Goal: Contribute content

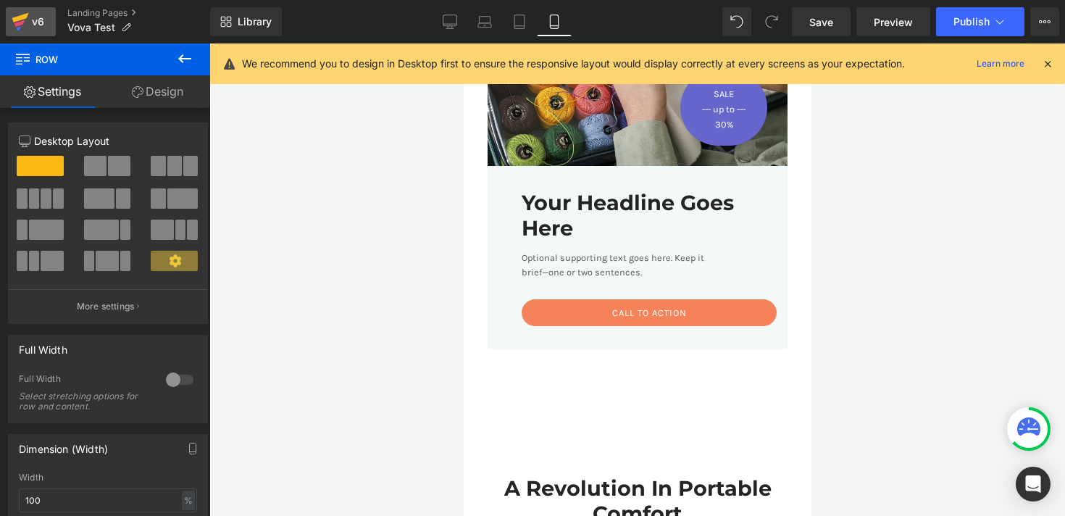
click at [20, 22] on icon at bounding box center [19, 23] width 10 height 7
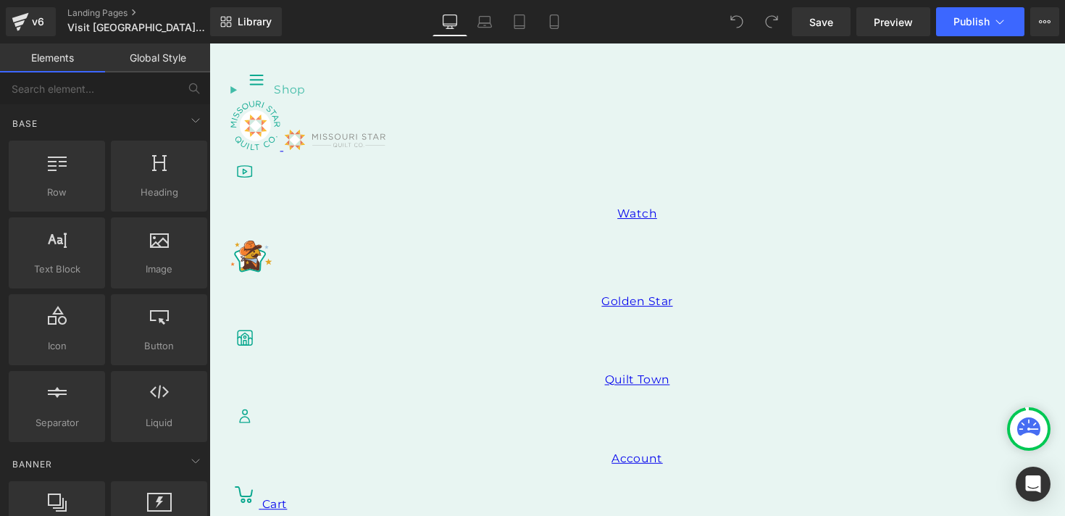
scroll to position [712, 0]
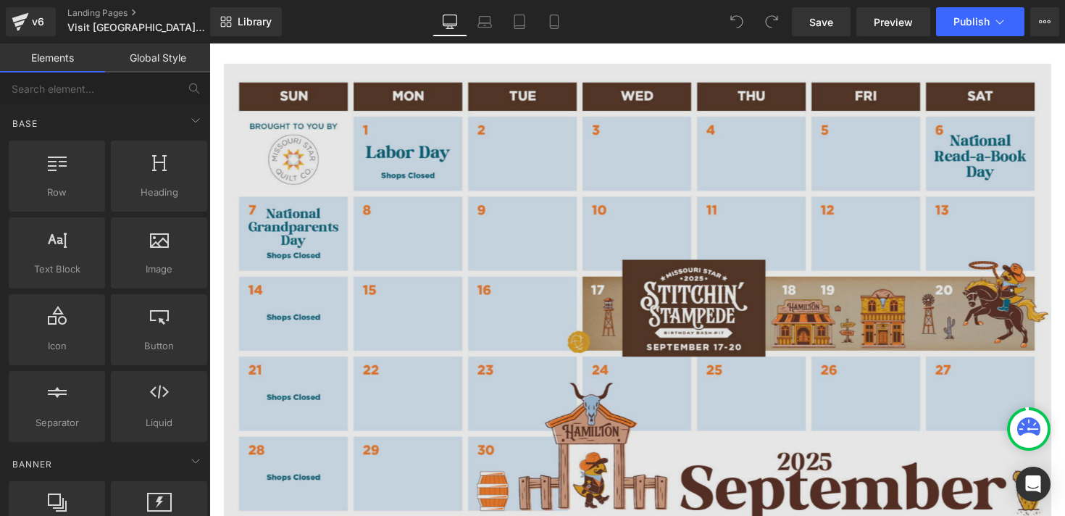
click at [493, 225] on img at bounding box center [648, 301] width 848 height 475
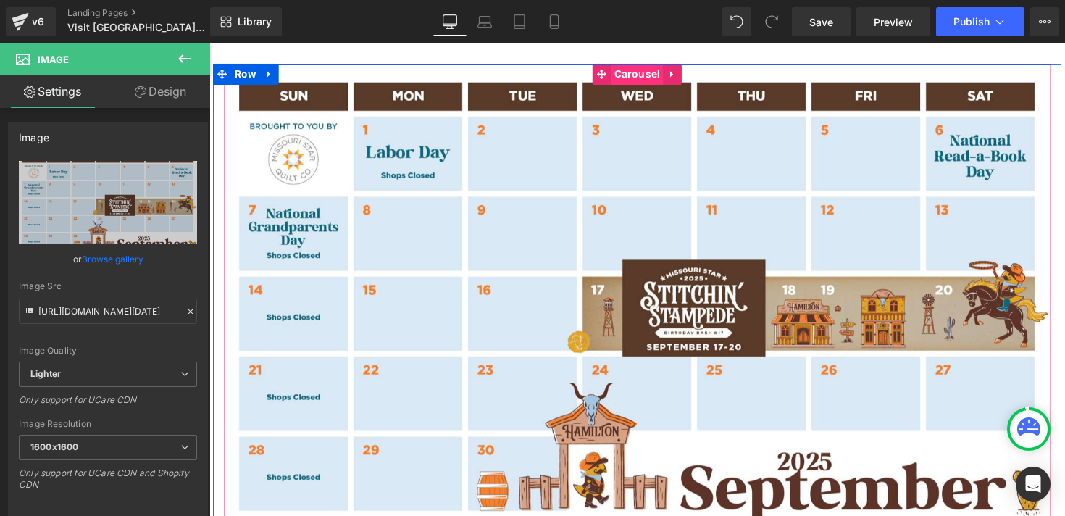
click at [630, 70] on span "Carousel" at bounding box center [648, 75] width 54 height 22
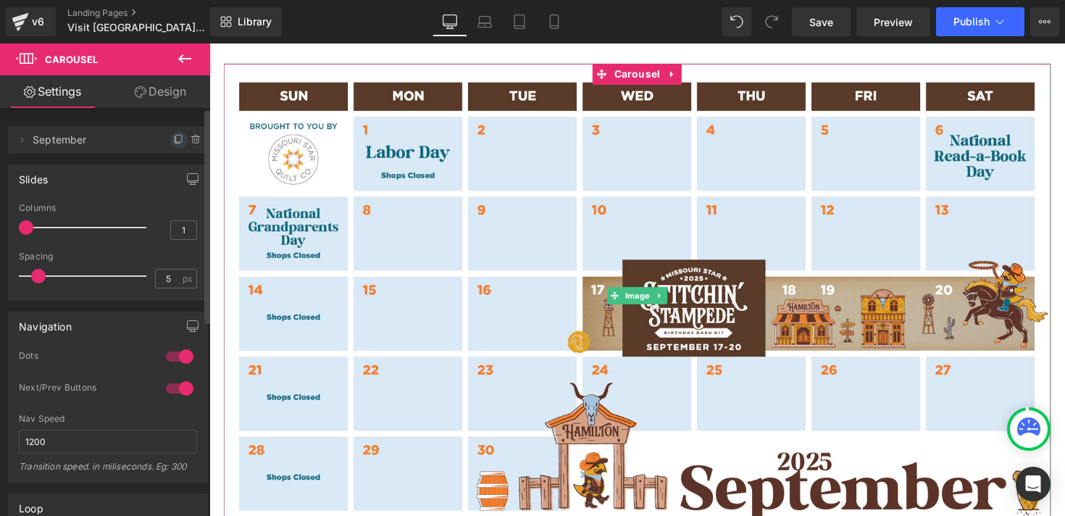
click at [176, 142] on icon at bounding box center [179, 138] width 6 height 7
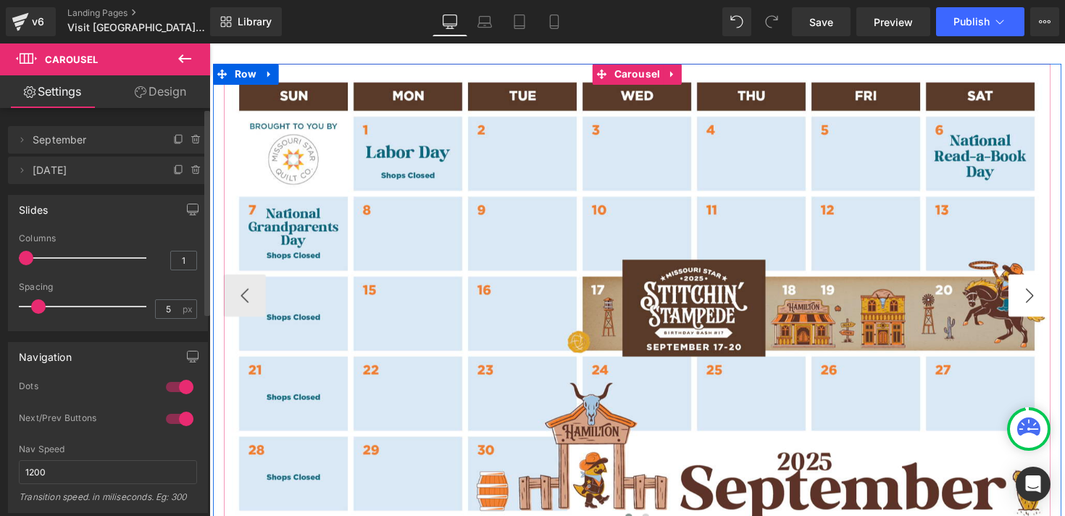
click at [1046, 297] on button "›" at bounding box center [1049, 301] width 43 height 43
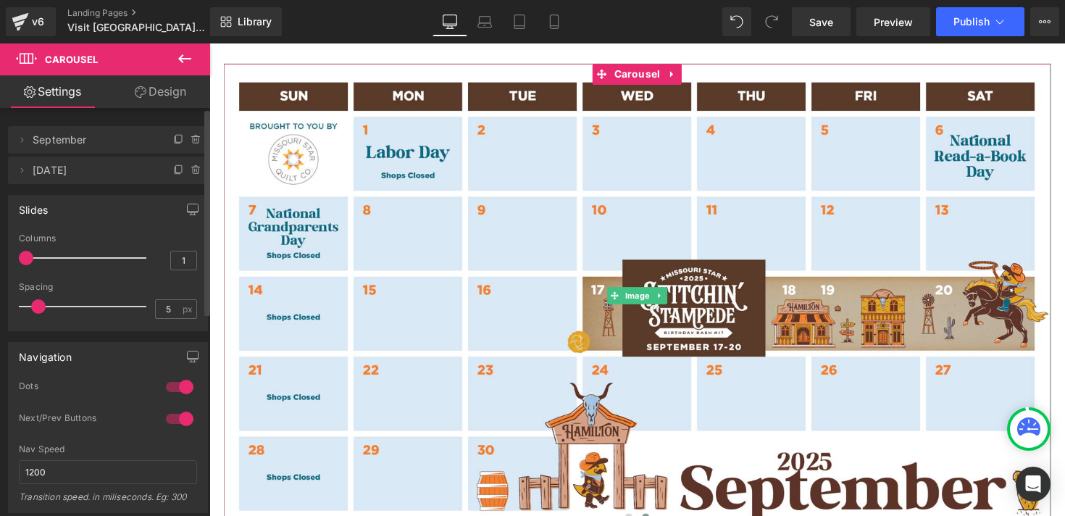
click at [83, 175] on span "[DATE]" at bounding box center [94, 171] width 122 height 28
click at [26, 175] on icon at bounding box center [22, 170] width 12 height 12
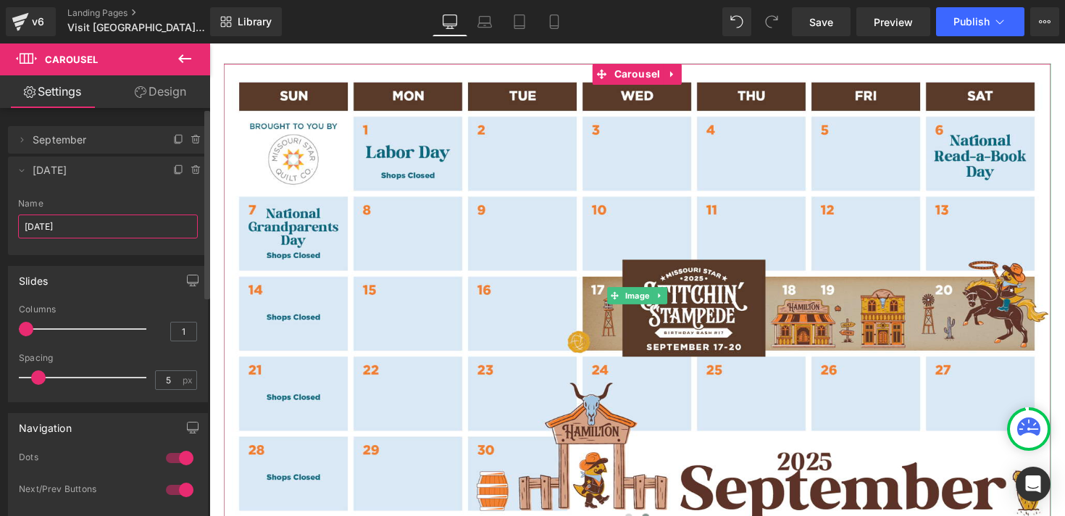
click at [59, 228] on input "[DATE]" at bounding box center [108, 226] width 180 height 24
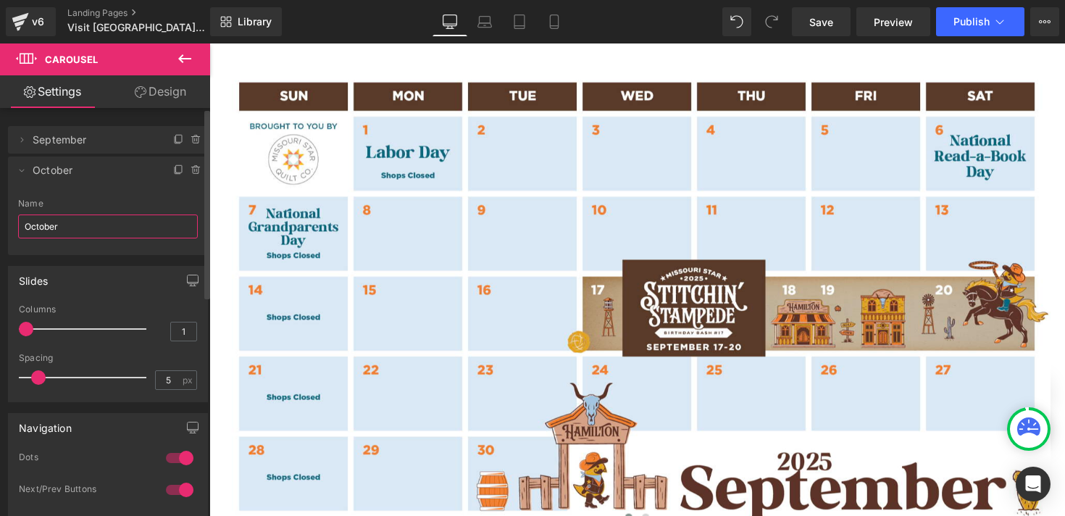
type input "October"
click at [76, 208] on div "Name" at bounding box center [108, 204] width 180 height 10
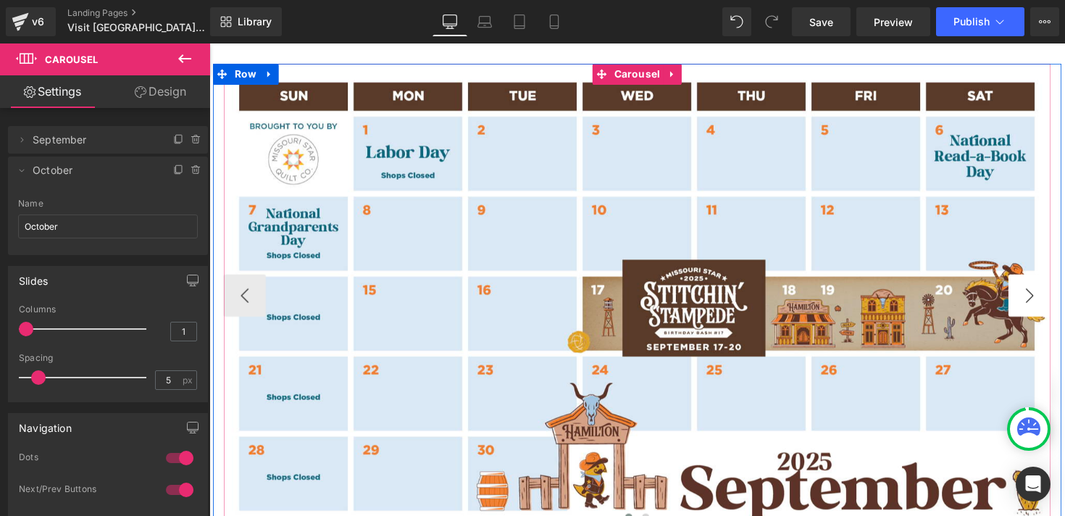
click at [1044, 294] on button "›" at bounding box center [1049, 301] width 43 height 43
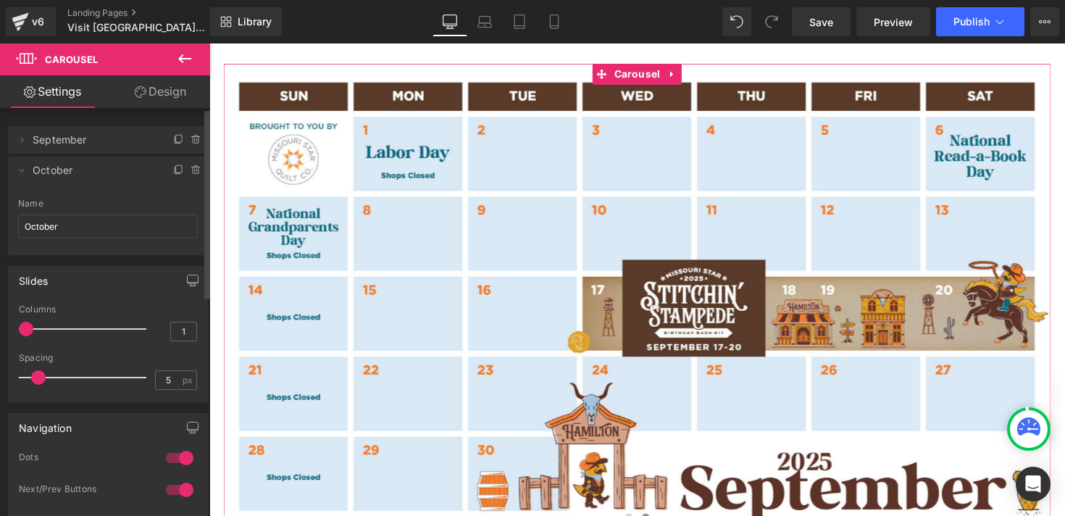
click at [91, 146] on span "September" at bounding box center [94, 140] width 122 height 28
click at [69, 139] on span "September" at bounding box center [94, 140] width 122 height 28
click at [22, 170] on icon at bounding box center [22, 171] width 5 height 3
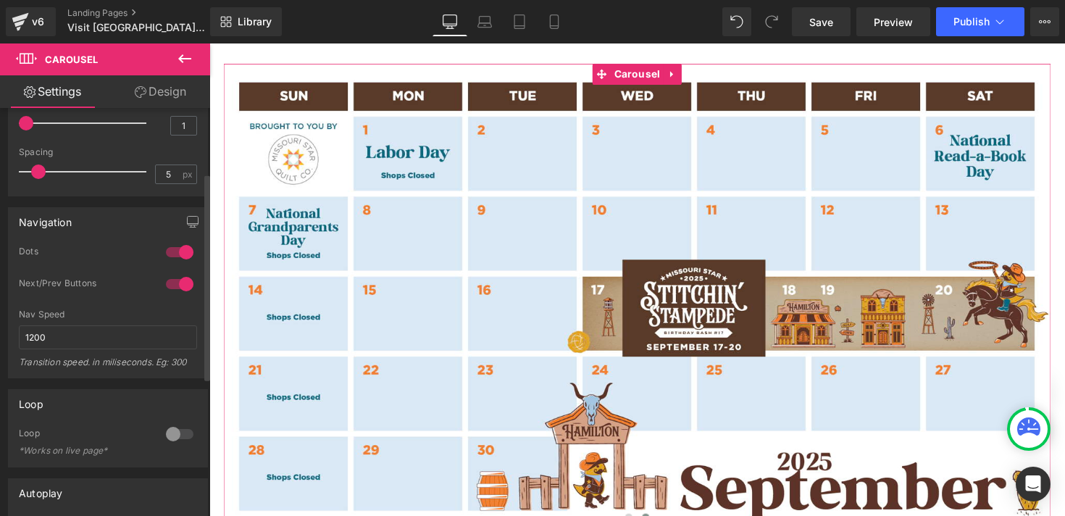
scroll to position [138, 0]
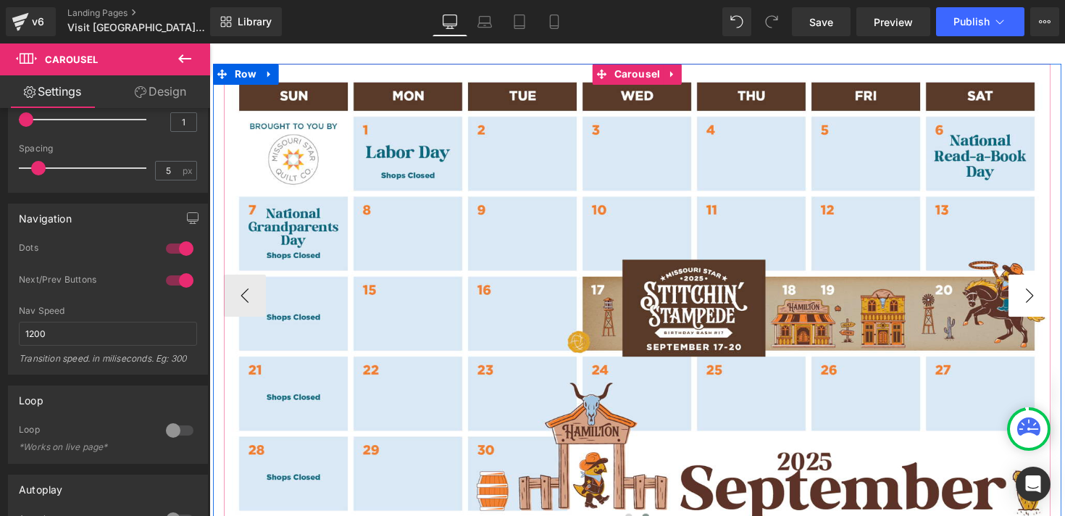
click at [1056, 297] on button "›" at bounding box center [1049, 301] width 43 height 43
click at [1054, 297] on button "›" at bounding box center [1049, 301] width 43 height 43
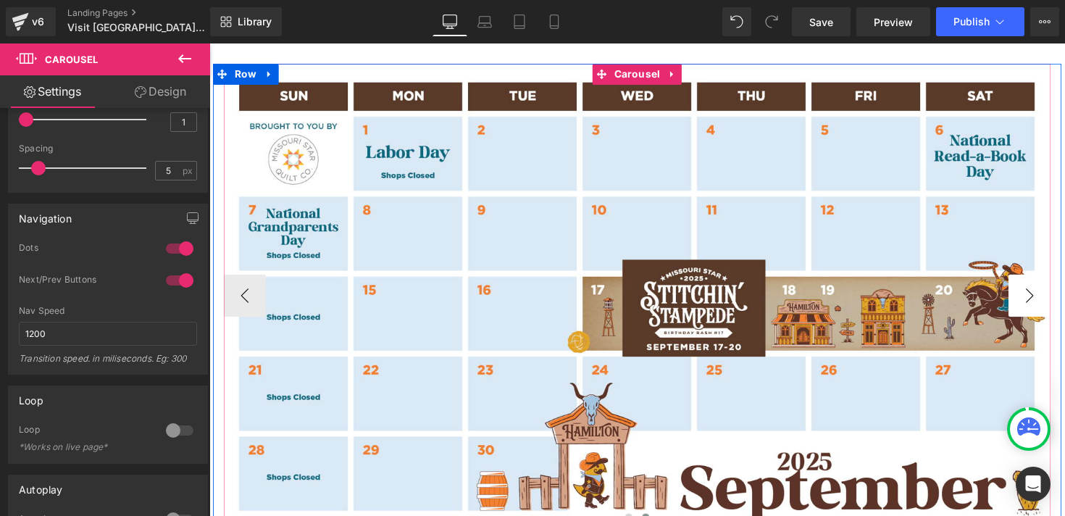
click at [1054, 297] on button "›" at bounding box center [1049, 301] width 43 height 43
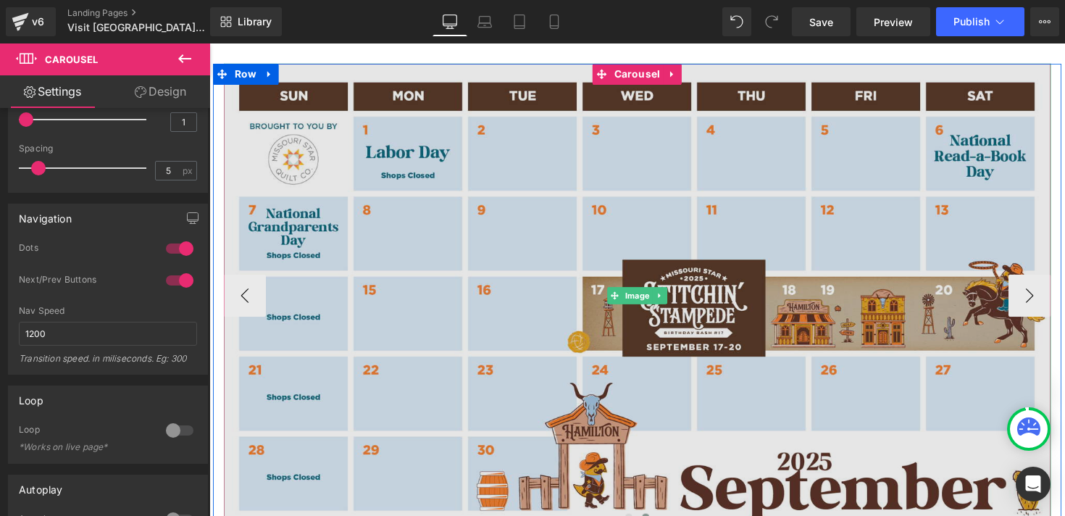
click at [767, 291] on img at bounding box center [648, 301] width 848 height 475
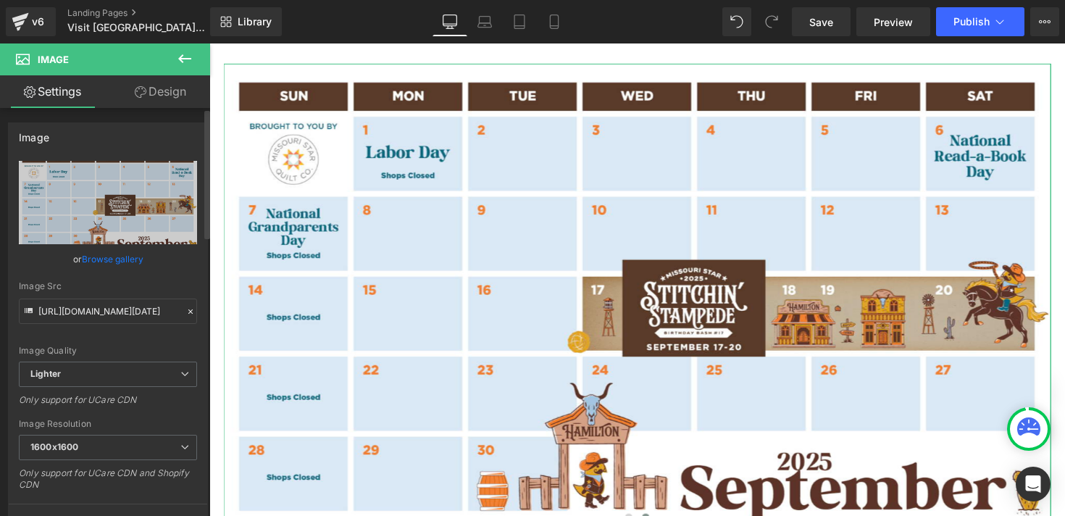
click at [122, 257] on link "Browse gallery" at bounding box center [113, 258] width 62 height 25
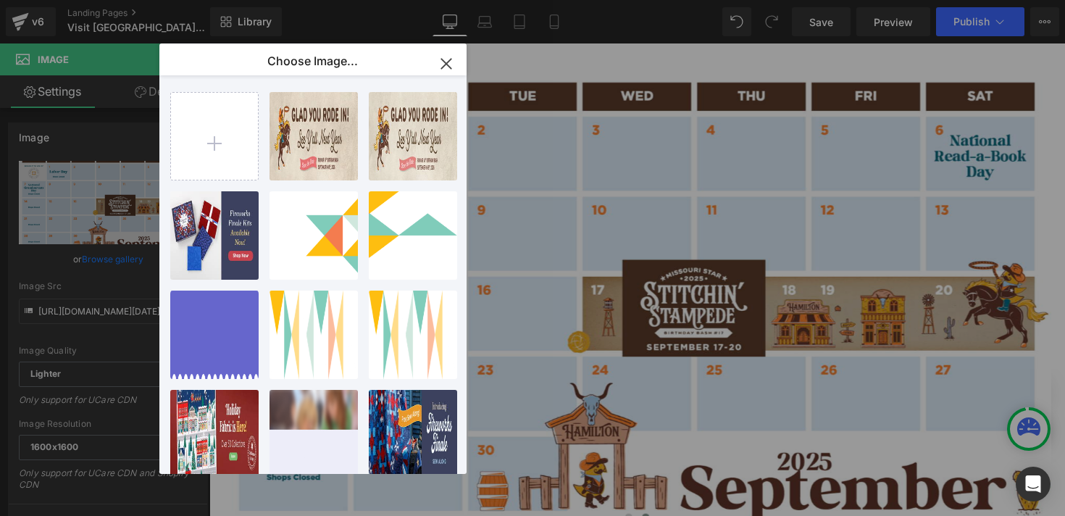
type input "C:\fakepath\MSQC-[DATE]-Calendar.jpg"
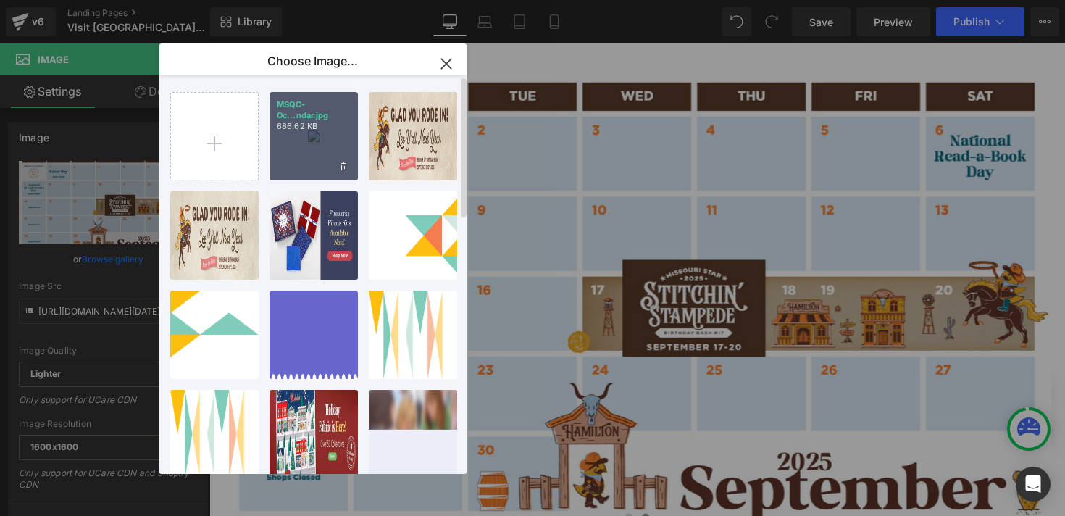
click at [321, 133] on div "MSQC-Oc...ndar.jpg 686.62 KB" at bounding box center [314, 136] width 88 height 88
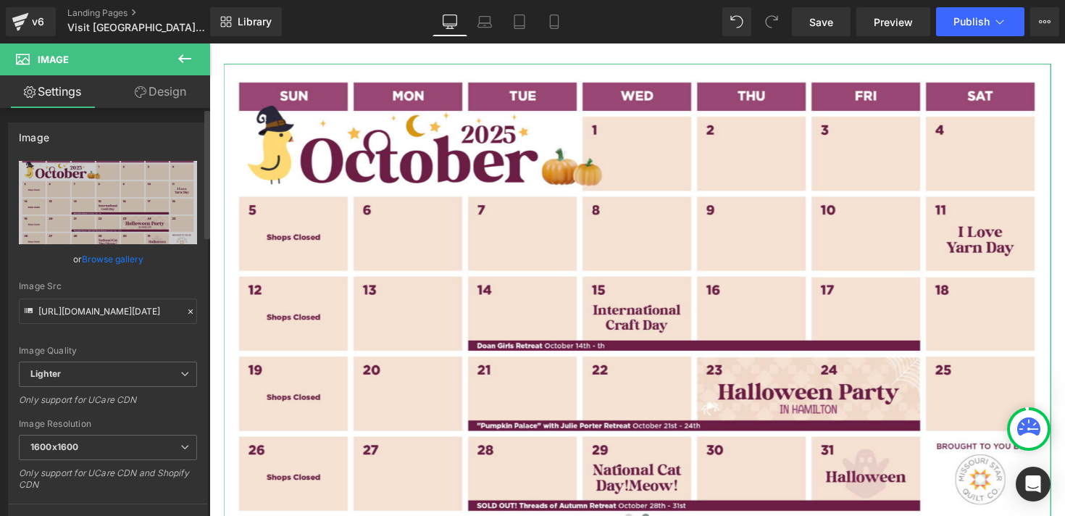
click at [117, 257] on link "Browse gallery" at bounding box center [113, 258] width 62 height 25
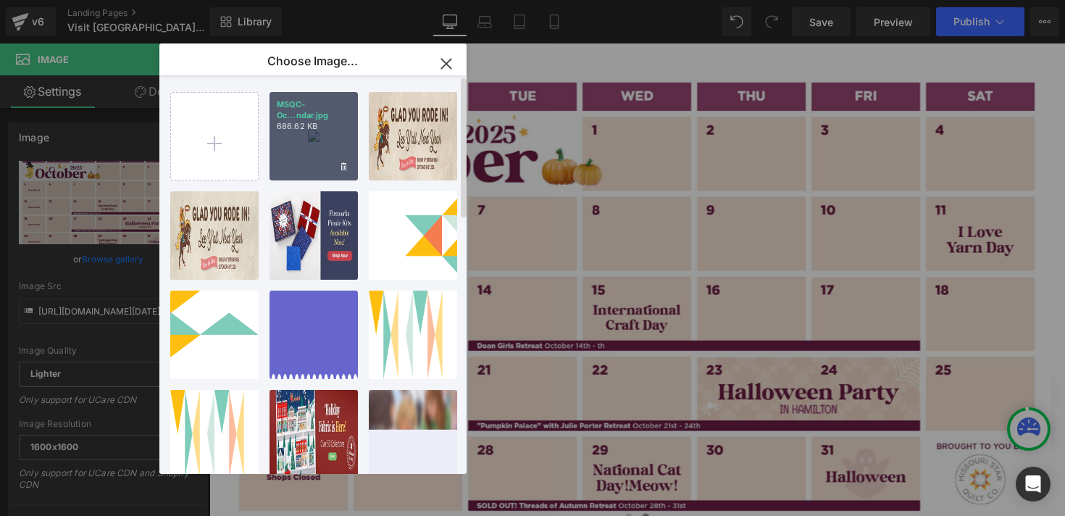
click at [285, 145] on div "MSQC-Oc...ndar.jpg 686.62 KB" at bounding box center [314, 136] width 88 height 88
type input "[URL][DOMAIN_NAME][DATE]"
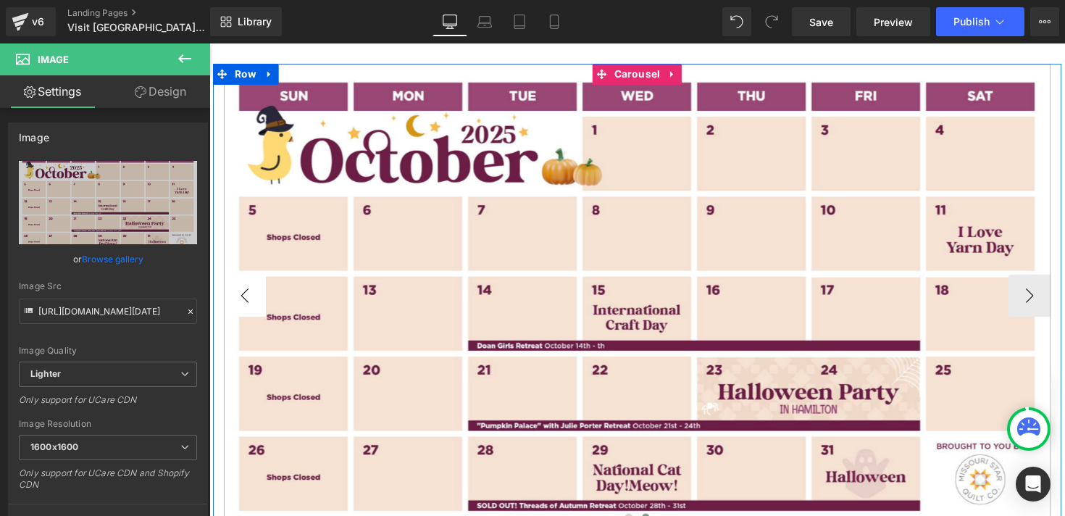
click at [241, 304] on button "‹" at bounding box center [245, 301] width 43 height 43
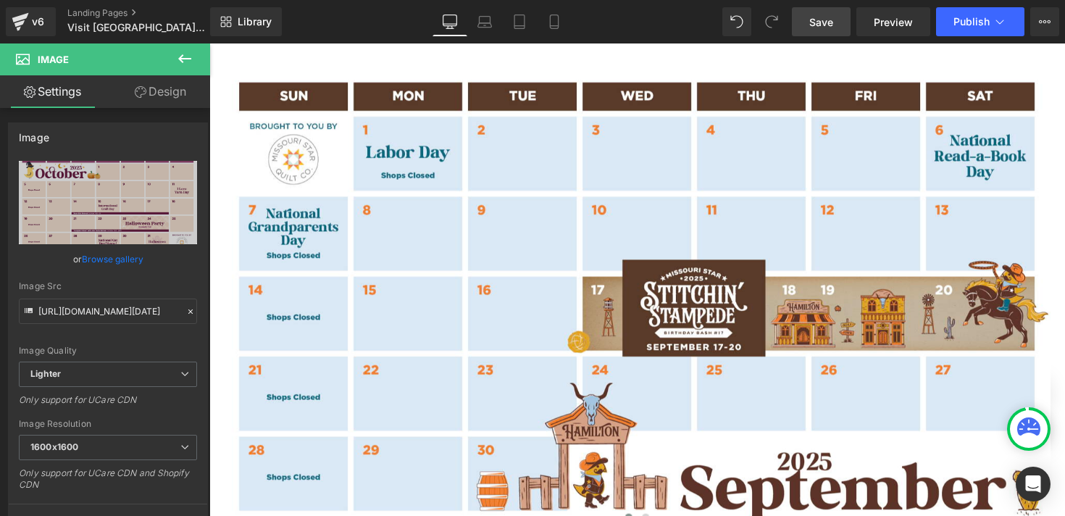
click at [828, 25] on span "Save" at bounding box center [821, 21] width 24 height 15
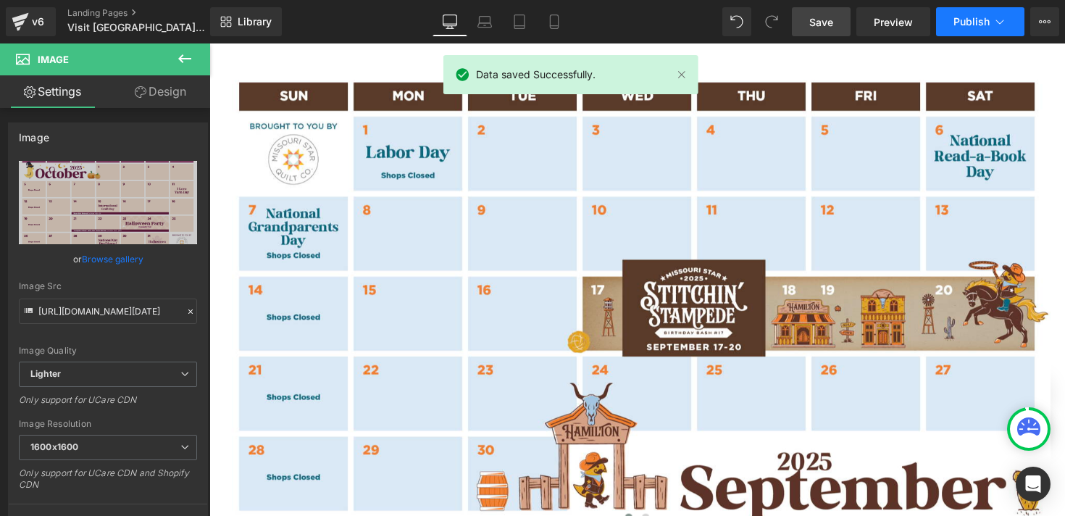
click at [967, 20] on span "Publish" at bounding box center [972, 22] width 36 height 12
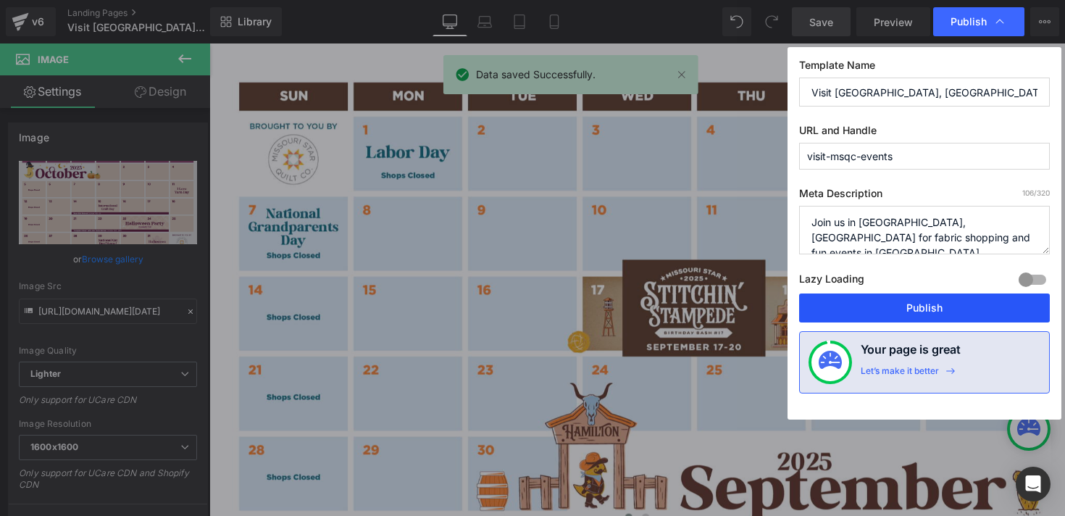
click at [863, 301] on button "Publish" at bounding box center [924, 307] width 251 height 29
